Goal: Transaction & Acquisition: Purchase product/service

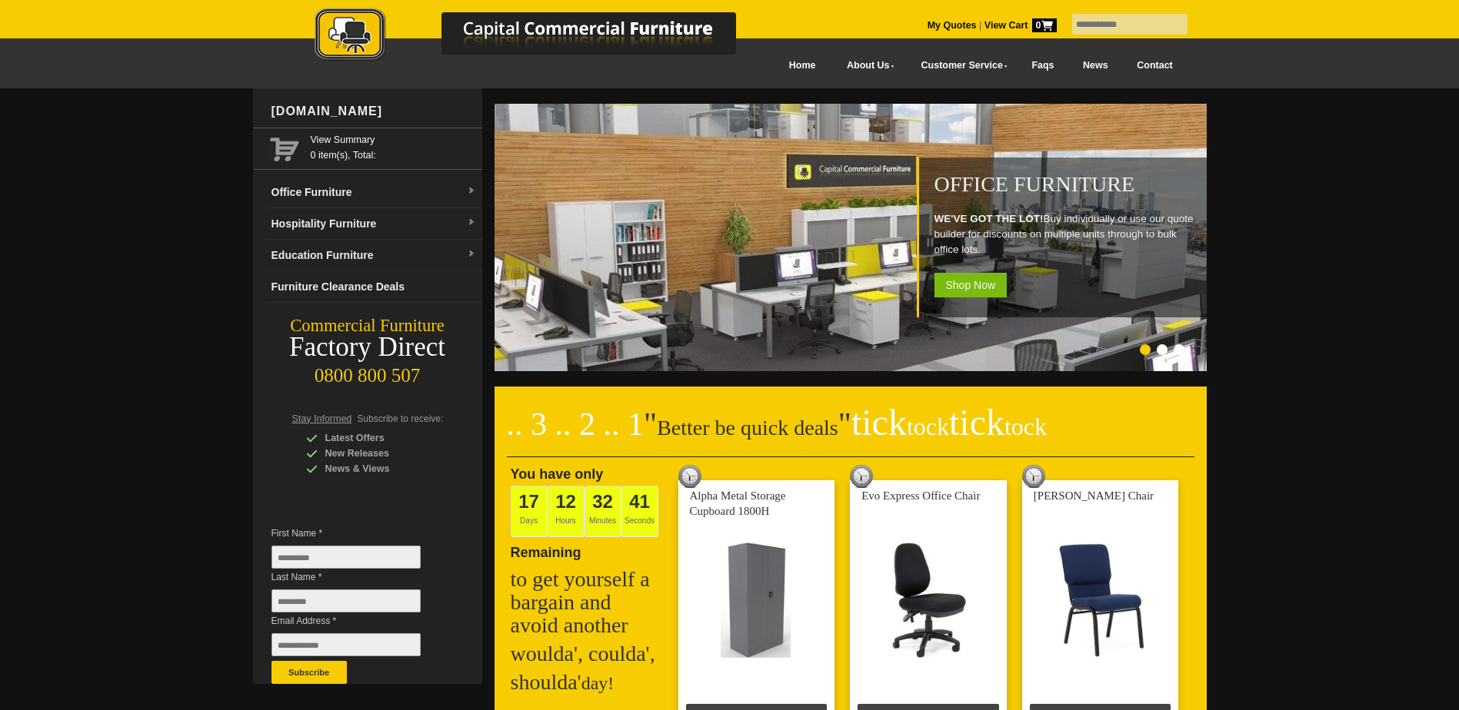
click at [1000, 188] on h1 "Office Furniture" at bounding box center [1066, 184] width 265 height 23
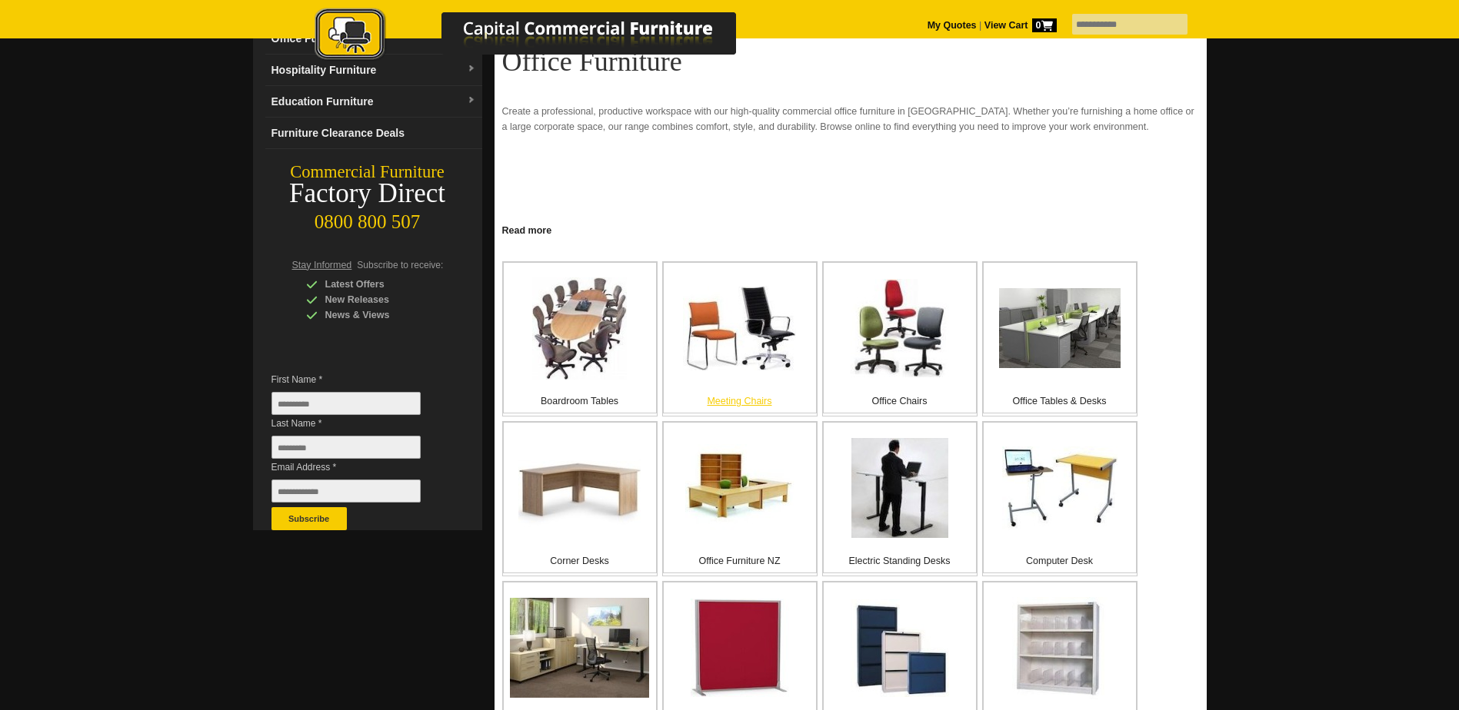
scroll to position [231, 0]
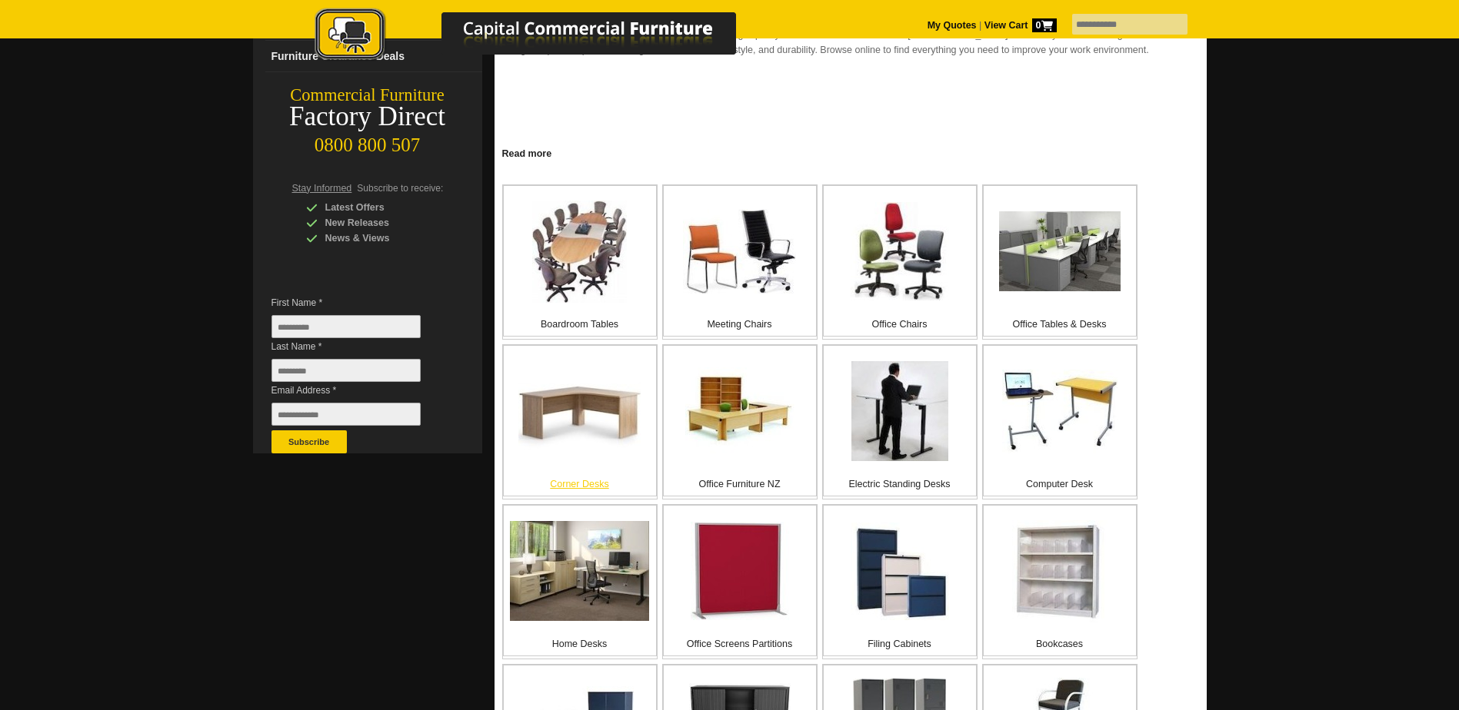
click at [580, 408] on img at bounding box center [579, 411] width 122 height 78
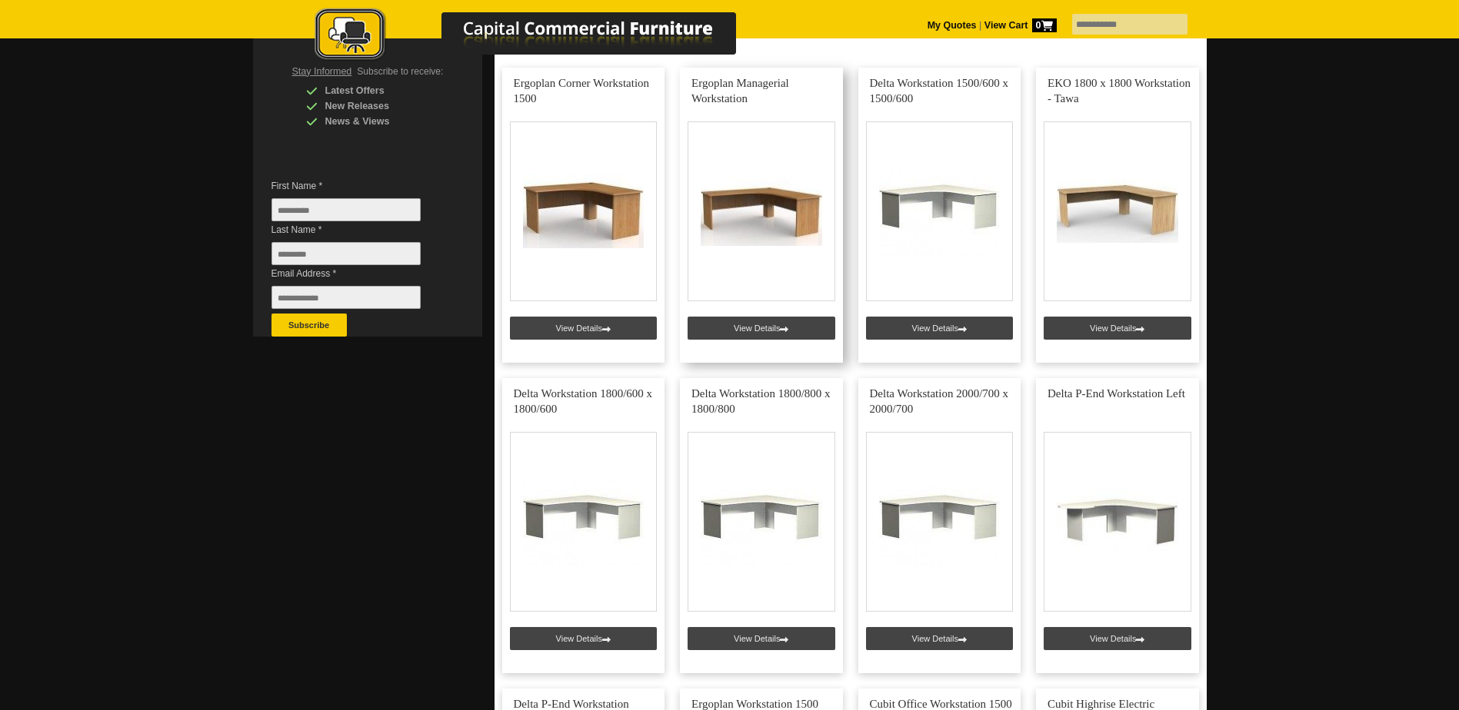
scroll to position [308, 0]
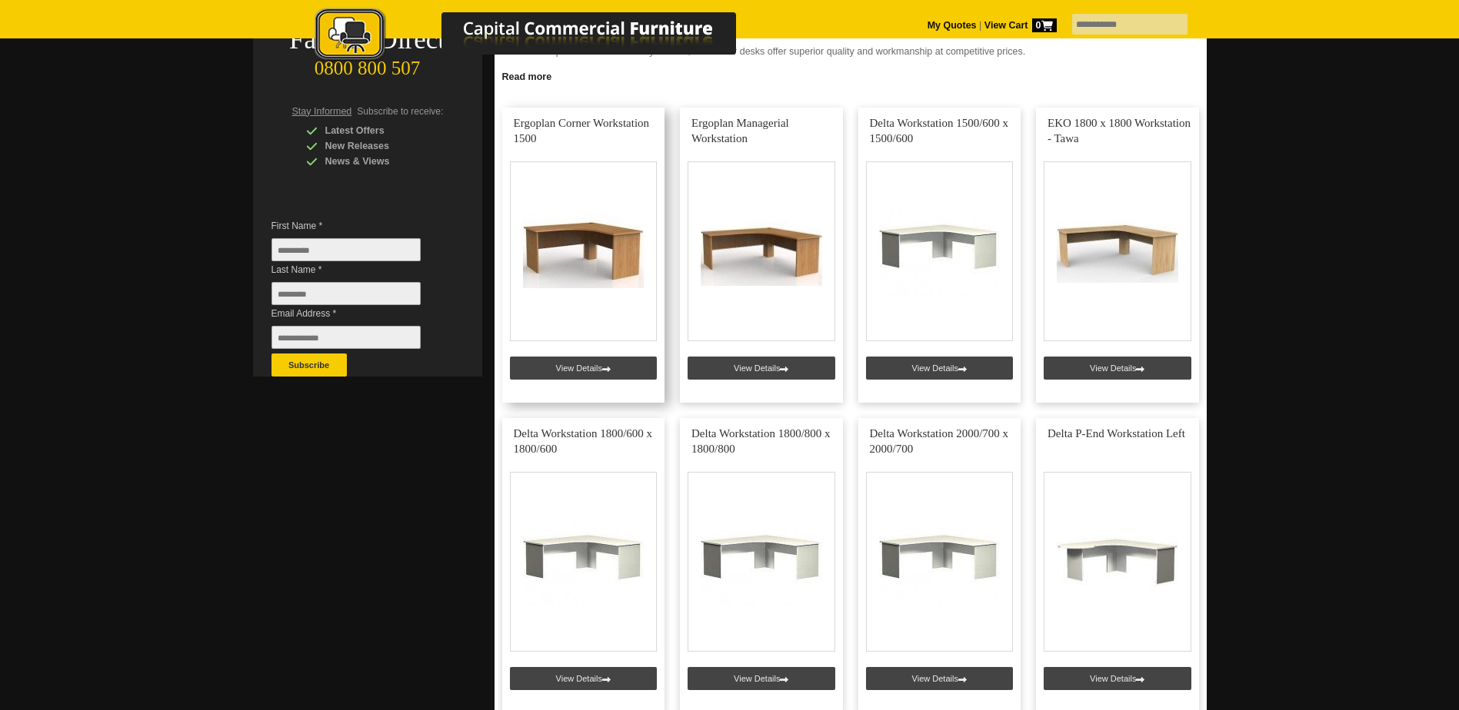
click at [559, 240] on link at bounding box center [583, 255] width 163 height 295
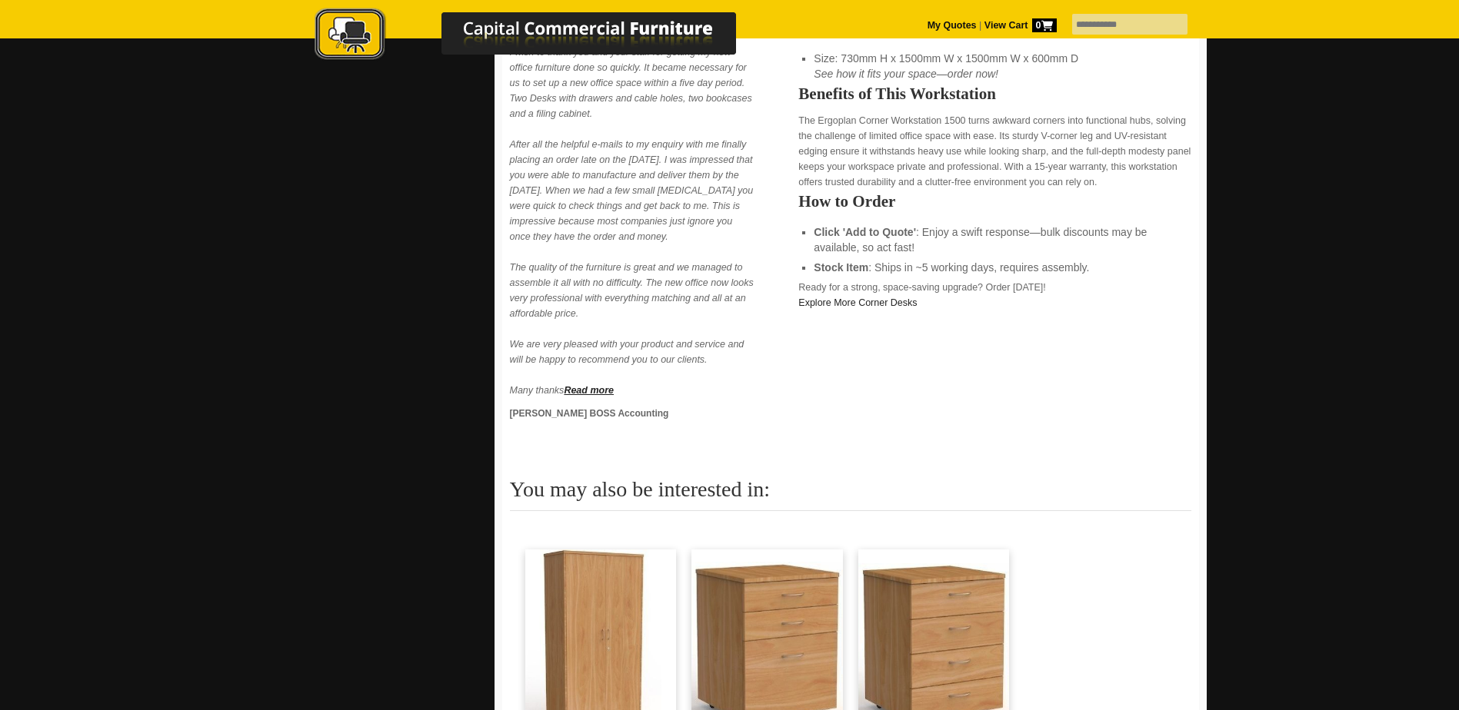
scroll to position [692, 0]
